Goal: Task Accomplishment & Management: Manage account settings

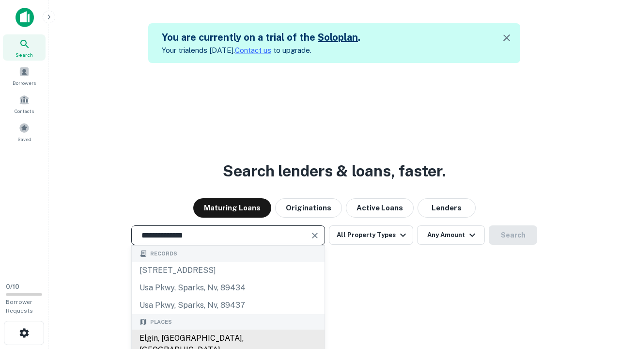
click at [228, 338] on div "Elgin, [GEOGRAPHIC_DATA], [GEOGRAPHIC_DATA]" at bounding box center [228, 343] width 193 height 29
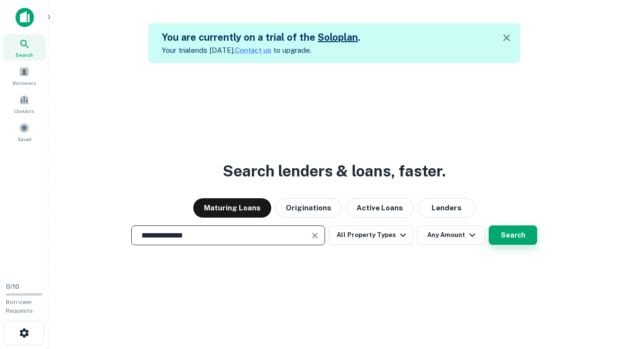
type input "**********"
click at [489, 225] on button "Search" at bounding box center [513, 234] width 48 height 19
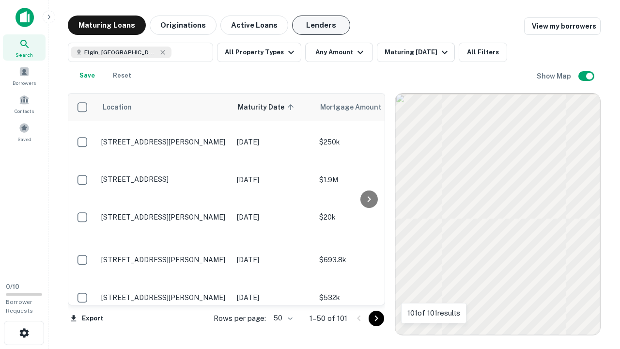
click at [321, 25] on button "Lenders" at bounding box center [321, 25] width 58 height 19
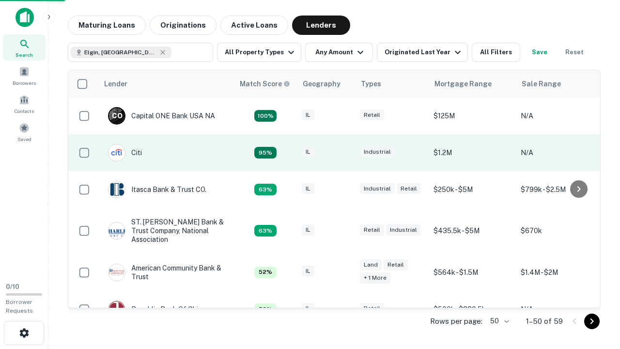
click at [344, 153] on div "IL" at bounding box center [326, 152] width 48 height 13
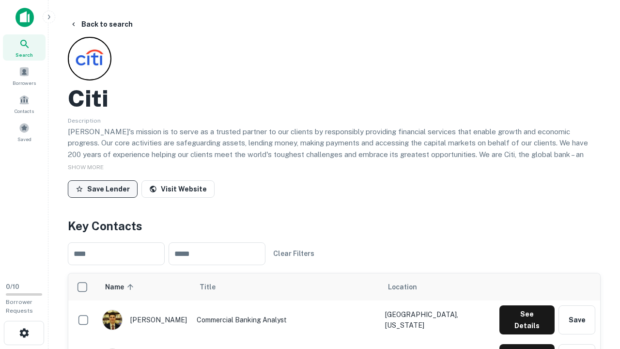
click at [103, 188] on button "Save Lender" at bounding box center [103, 188] width 70 height 17
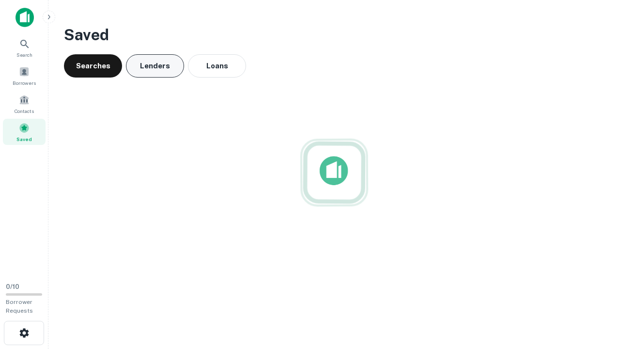
click at [155, 66] on button "Lenders" at bounding box center [155, 65] width 58 height 23
